Goal: Information Seeking & Learning: Learn about a topic

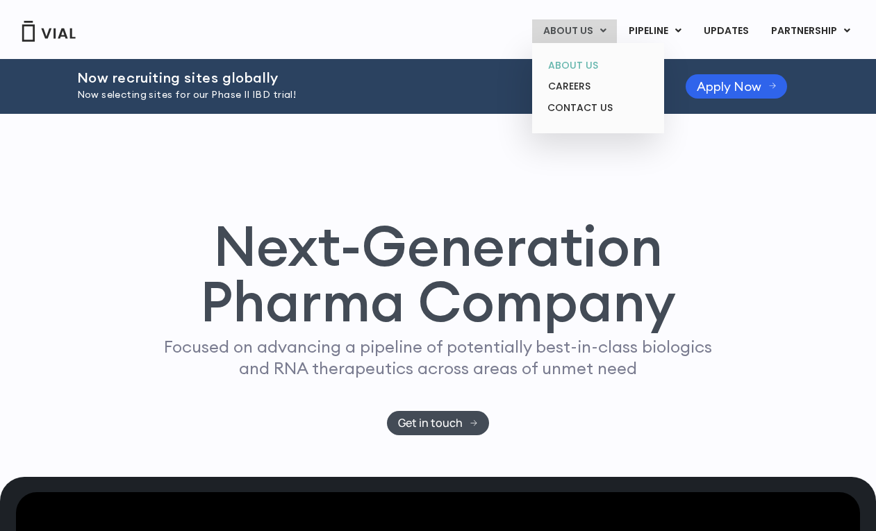
click at [569, 64] on link "ABOUT US" at bounding box center [598, 66] width 122 height 22
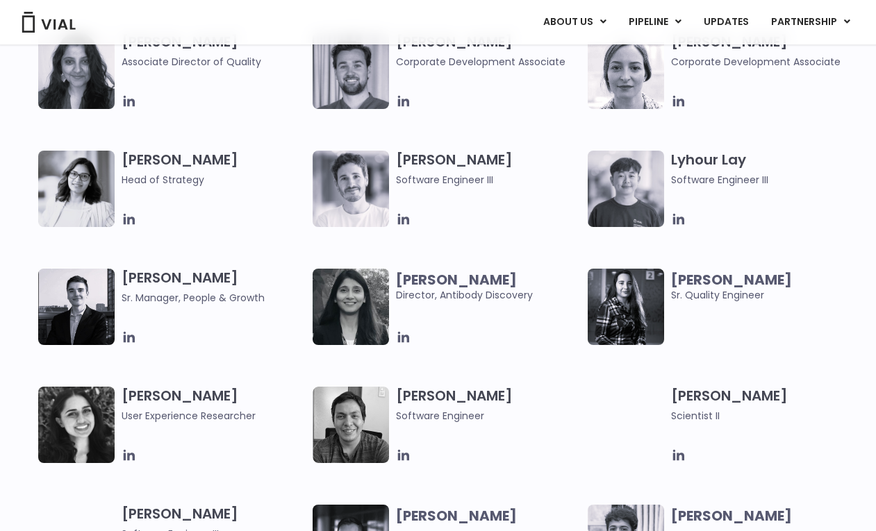
scroll to position [1692, 0]
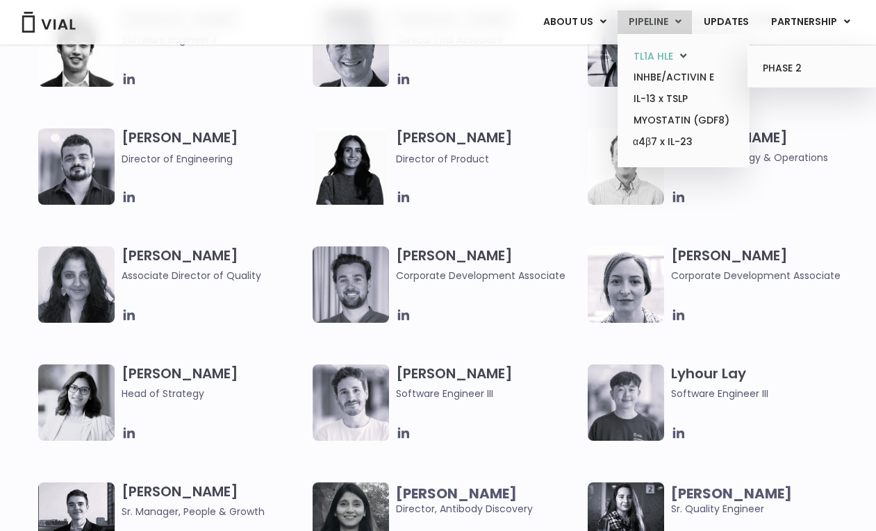
click at [656, 55] on link "TL1A HLE" at bounding box center [683, 57] width 122 height 22
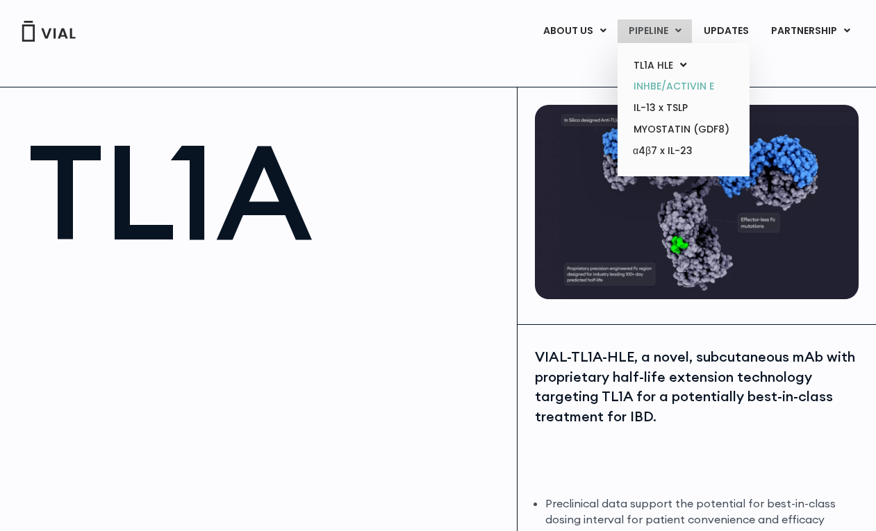
click at [657, 84] on link "INHBE/ACTIVIN E" at bounding box center [683, 87] width 122 height 22
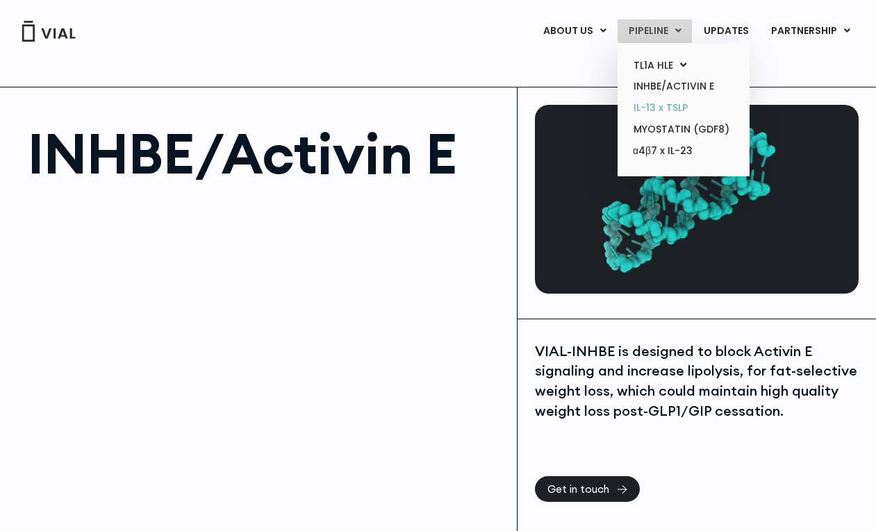
click at [662, 103] on link "IL-13 x TSLP" at bounding box center [683, 108] width 122 height 22
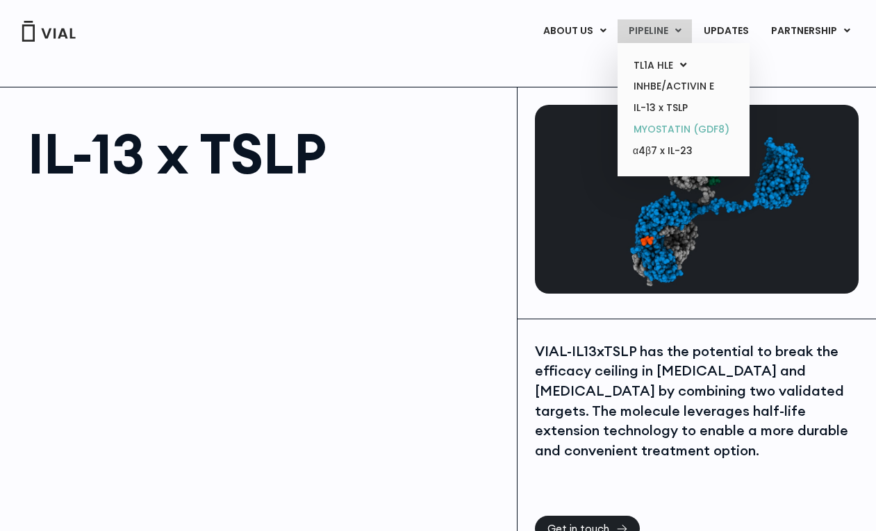
click at [662, 127] on link "MYOSTATIN (GDF8)" at bounding box center [683, 130] width 122 height 22
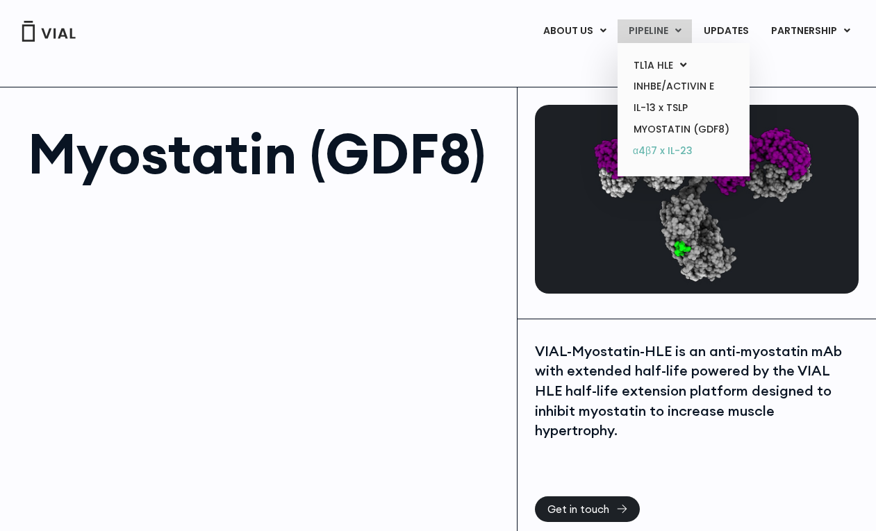
click at [658, 149] on link "α4β7 x IL-23" at bounding box center [683, 151] width 122 height 22
